Goal: Transaction & Acquisition: Purchase product/service

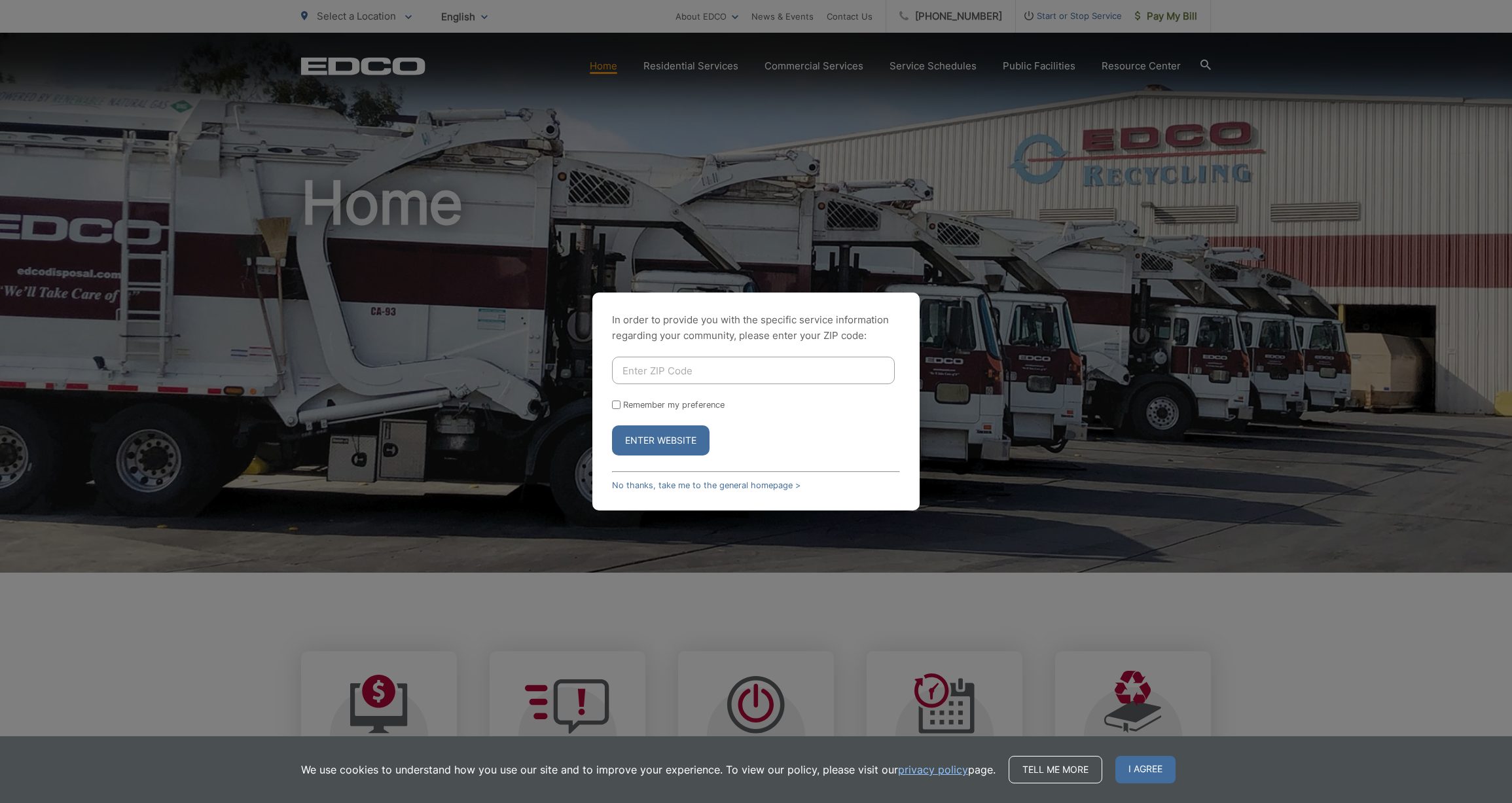
click at [634, 368] on input "Enter ZIP Code" at bounding box center [753, 370] width 283 height 28
type input "92078"
click at [618, 407] on input "Remember my preference" at bounding box center [616, 405] width 9 height 9
checkbox input "true"
click at [641, 436] on button "Enter Website" at bounding box center [661, 440] width 98 height 30
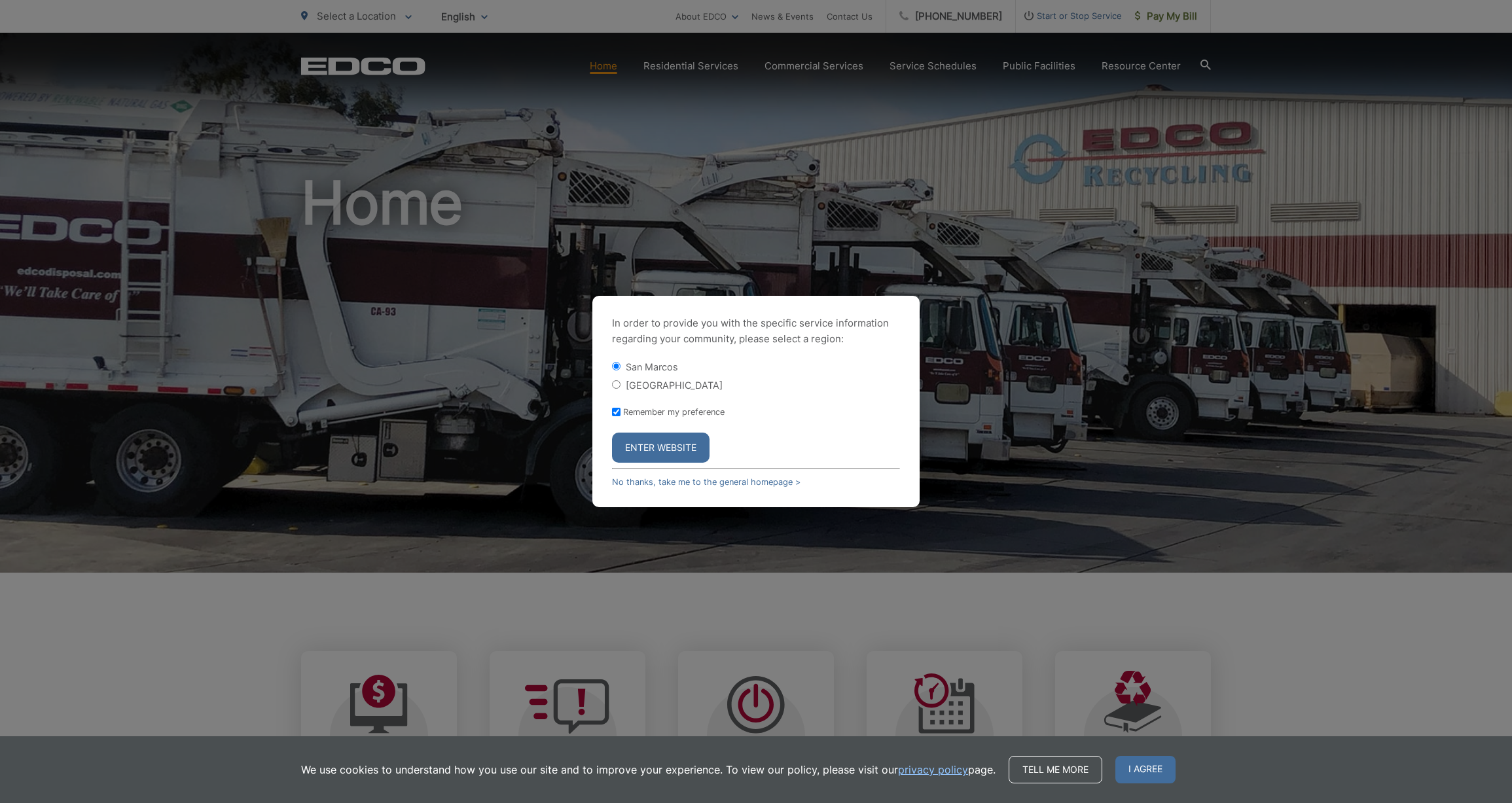
click at [664, 446] on button "Enter Website" at bounding box center [661, 447] width 98 height 30
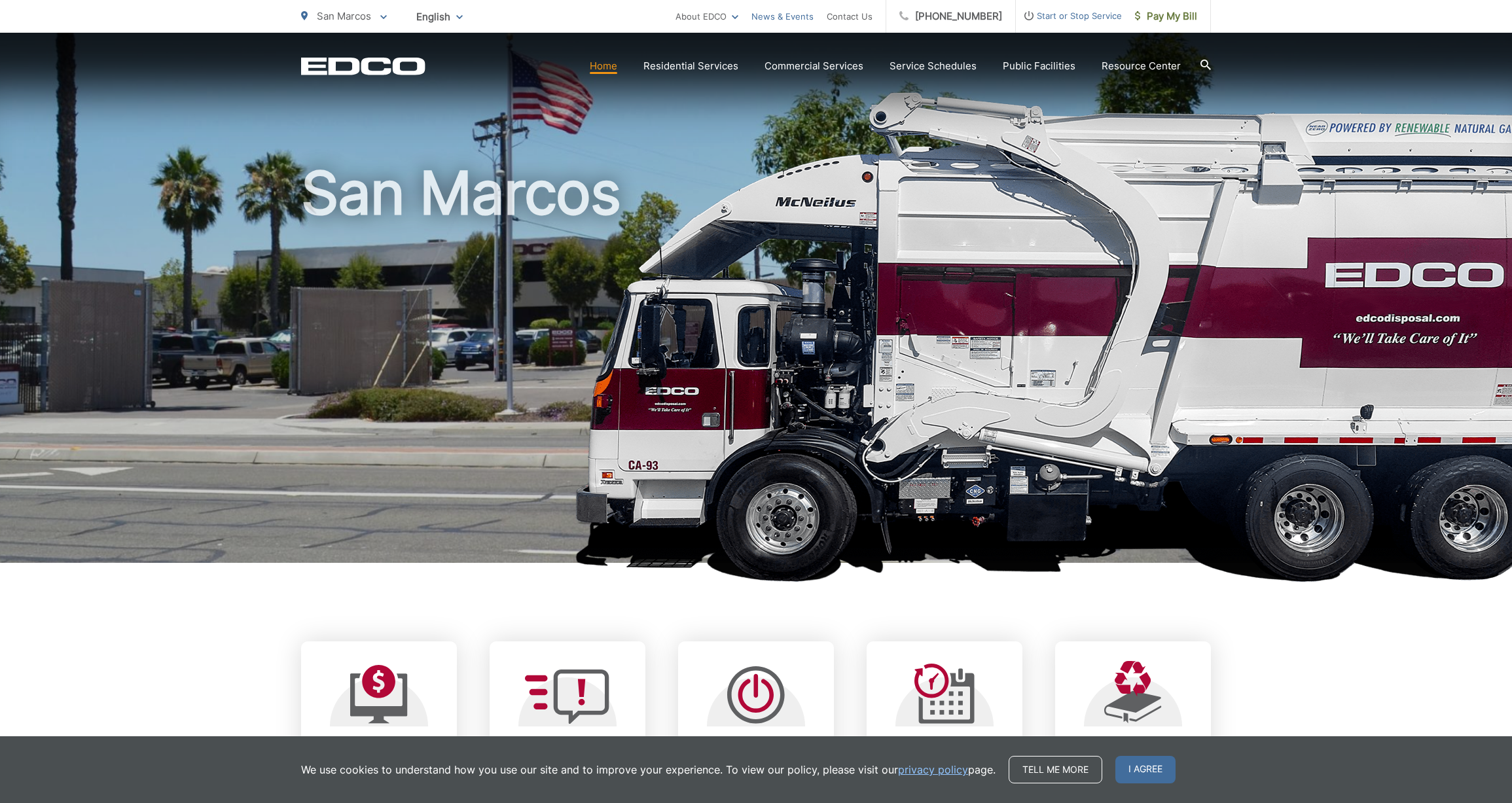
scroll to position [12, 0]
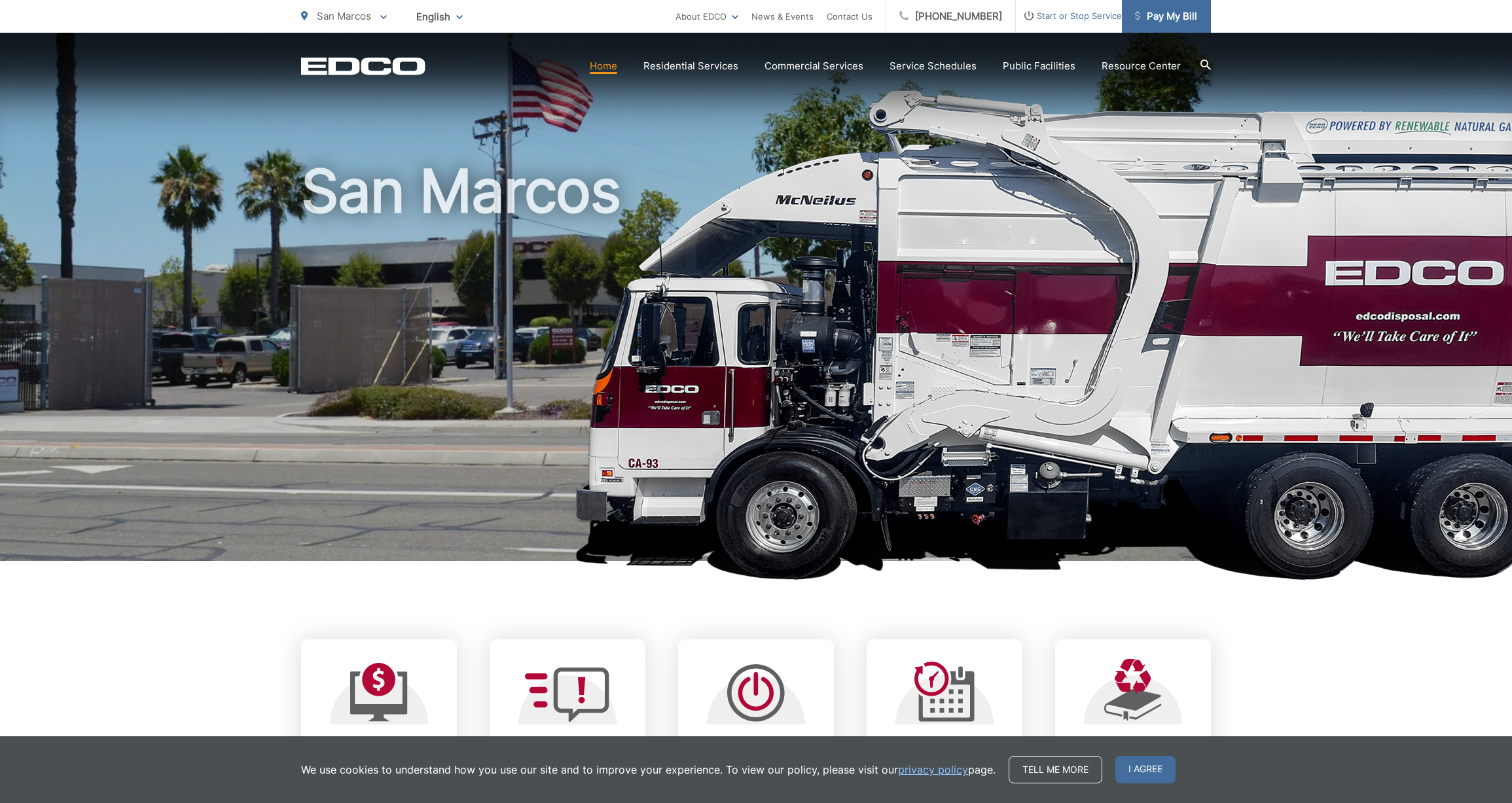
click at [1184, 20] on span "Pay My Bill" at bounding box center [1166, 17] width 62 height 16
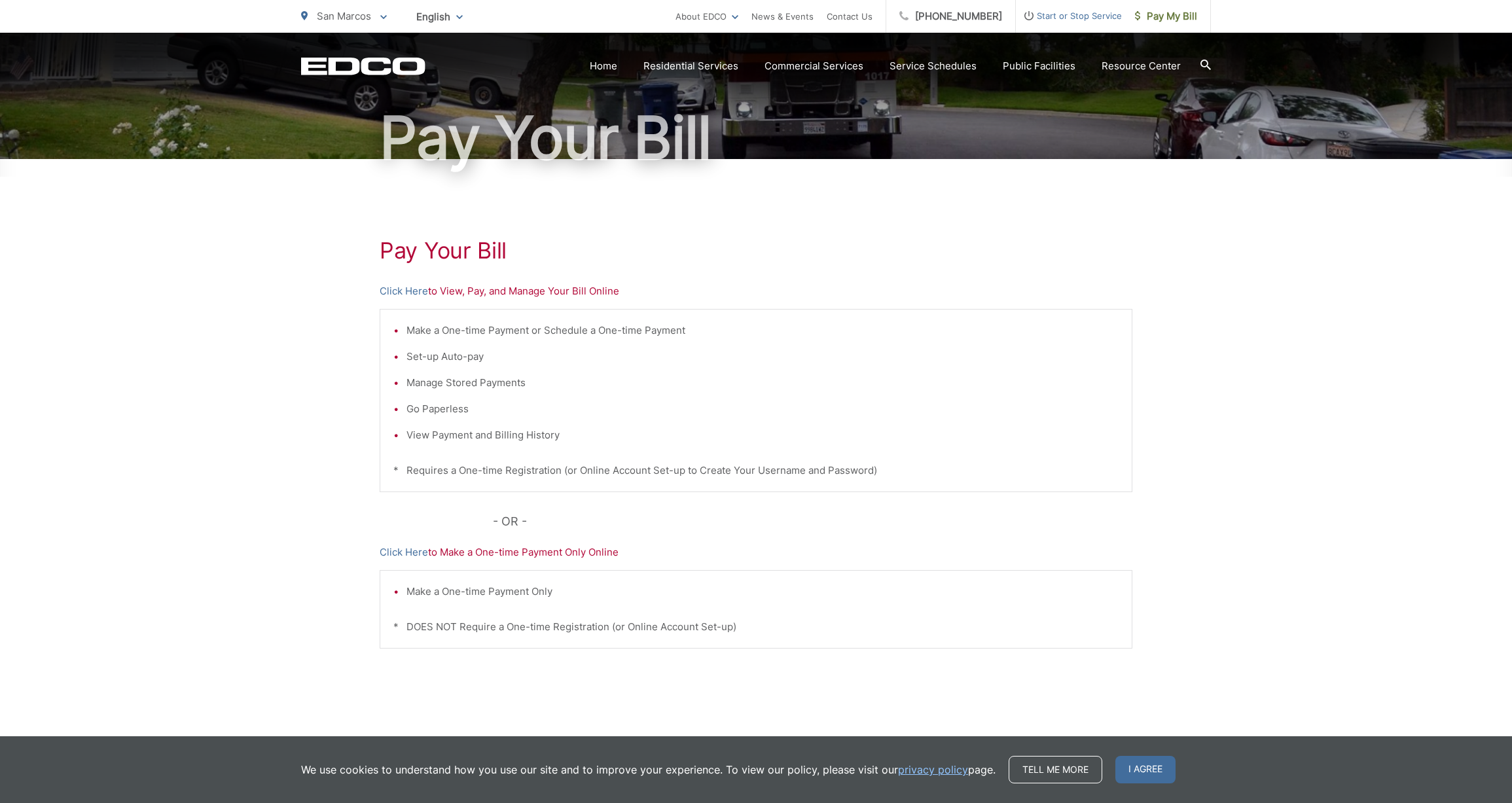
scroll to position [128, 0]
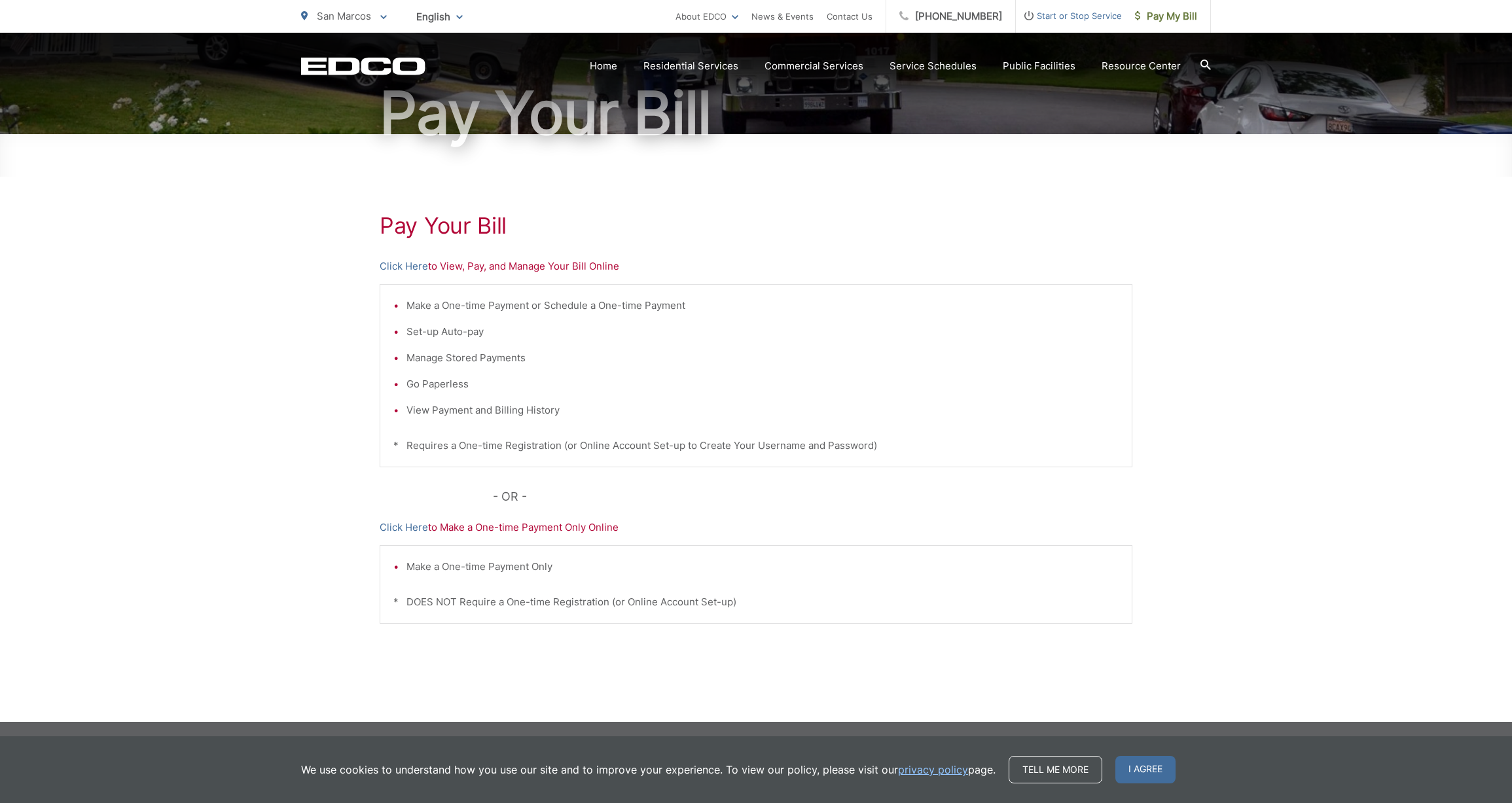
click at [456, 269] on p "Click Here to View, Pay, and Manage Your Bill Online" at bounding box center [756, 266] width 753 height 16
click at [415, 268] on link "Click Here" at bounding box center [403, 266] width 48 height 16
